Goal: Find specific page/section

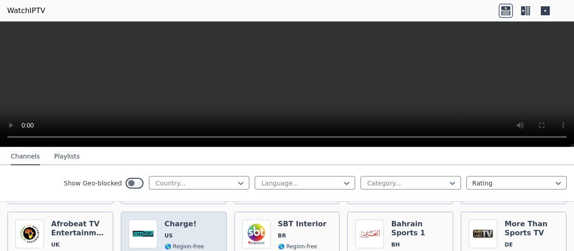
scroll to position [1357, 0]
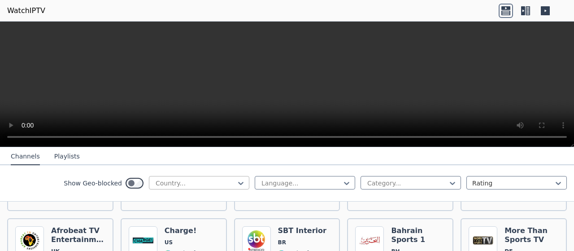
click at [195, 181] on div at bounding box center [196, 182] width 82 height 9
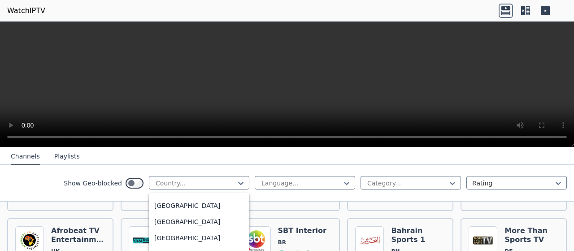
scroll to position [0, 0]
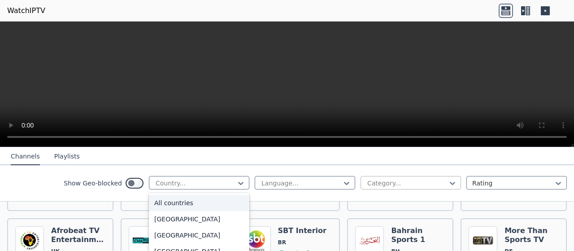
click at [384, 183] on div at bounding box center [407, 182] width 82 height 9
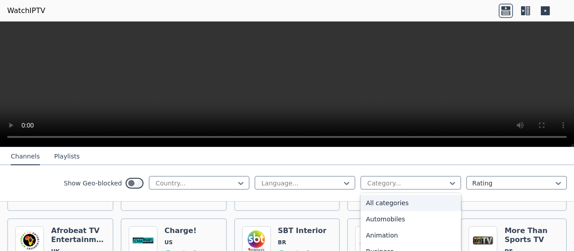
click at [509, 167] on div "Show Geo-blocked Country... Language... 27 results available. Use Up and Down t…" at bounding box center [287, 183] width 574 height 36
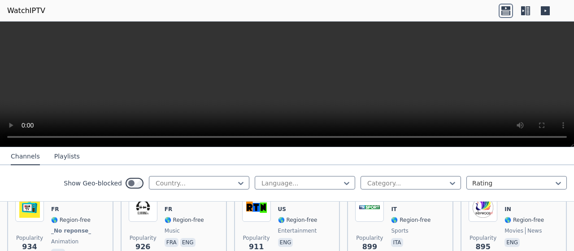
scroll to position [1716, 0]
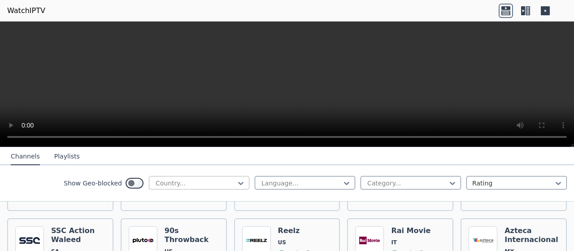
click at [221, 178] on div at bounding box center [196, 182] width 82 height 9
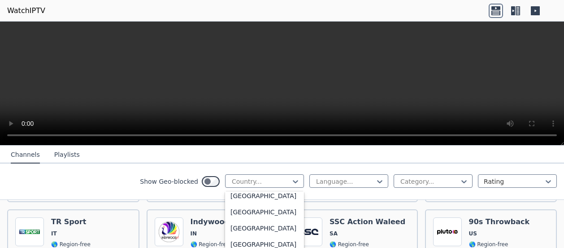
scroll to position [3178, 0]
click at [242, 204] on div "[GEOGRAPHIC_DATA]" at bounding box center [264, 195] width 79 height 16
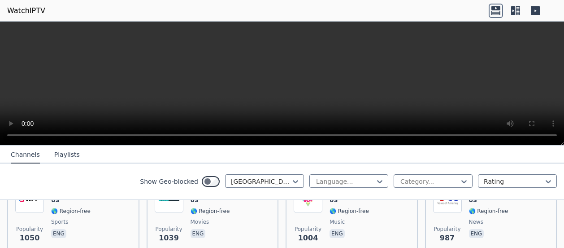
scroll to position [682, 0]
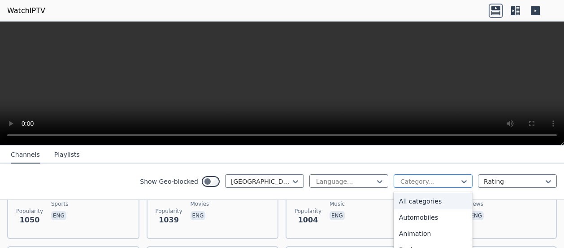
click at [450, 186] on div "Category..." at bounding box center [433, 180] width 79 height 13
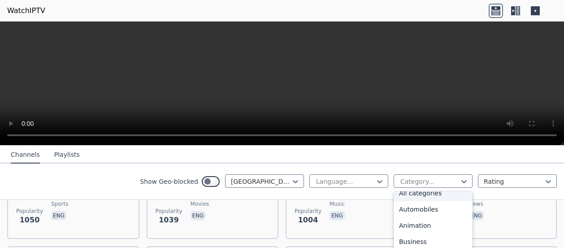
scroll to position [0, 0]
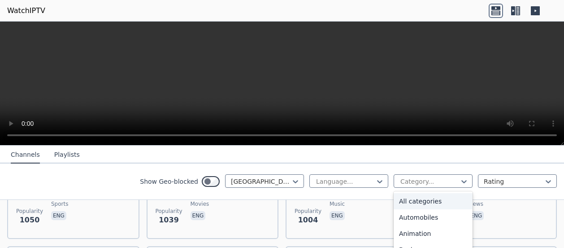
click at [416, 200] on div "All categories" at bounding box center [433, 201] width 79 height 16
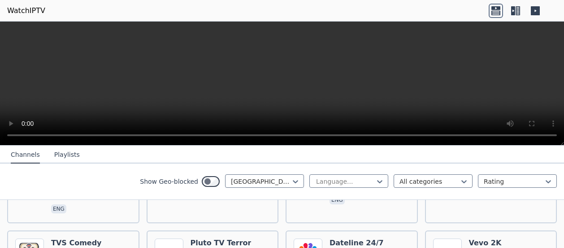
scroll to position [2710, 0]
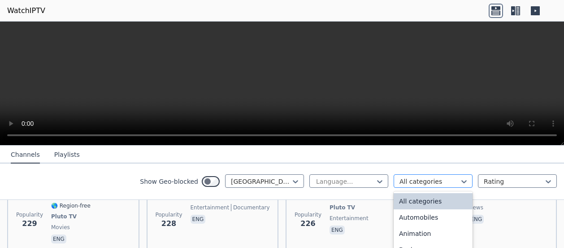
click at [430, 181] on div at bounding box center [430, 181] width 60 height 9
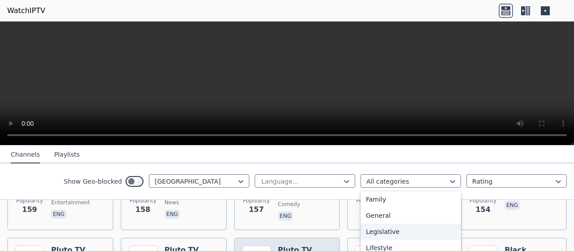
scroll to position [3404, 0]
